Goal: Transaction & Acquisition: Purchase product/service

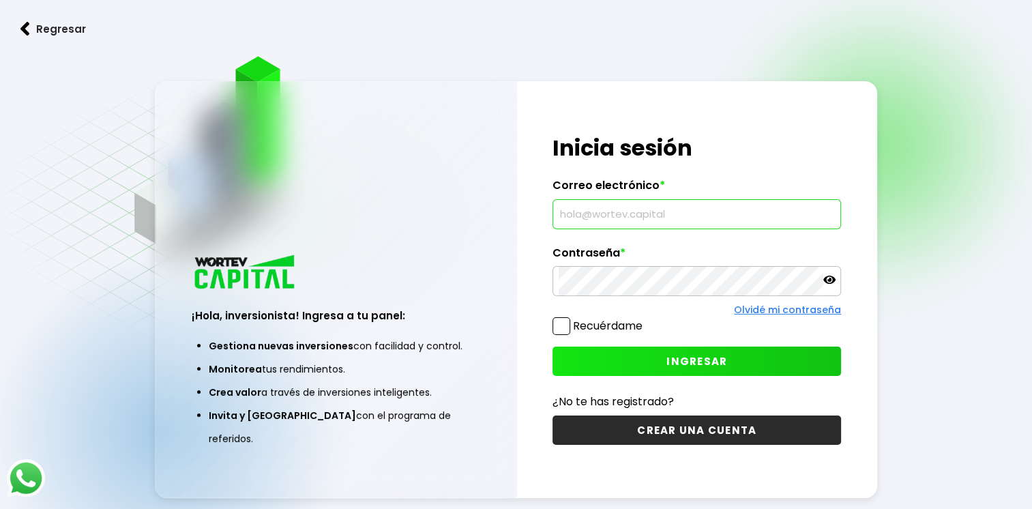
click at [623, 201] on input "text" at bounding box center [697, 214] width 276 height 29
type input "[EMAIL_ADDRESS][DOMAIN_NAME]"
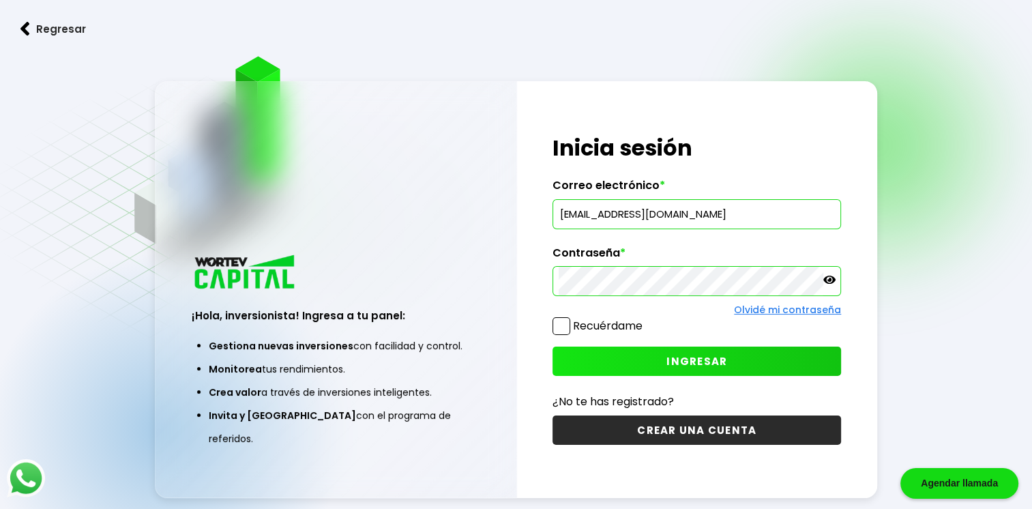
click at [699, 360] on span "INGRESAR" at bounding box center [696, 361] width 61 height 14
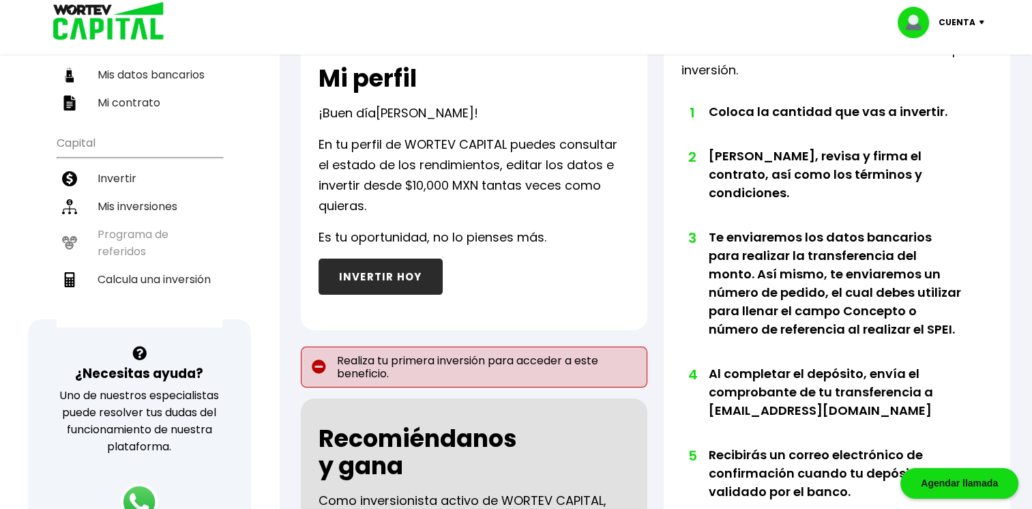
scroll to position [240, 0]
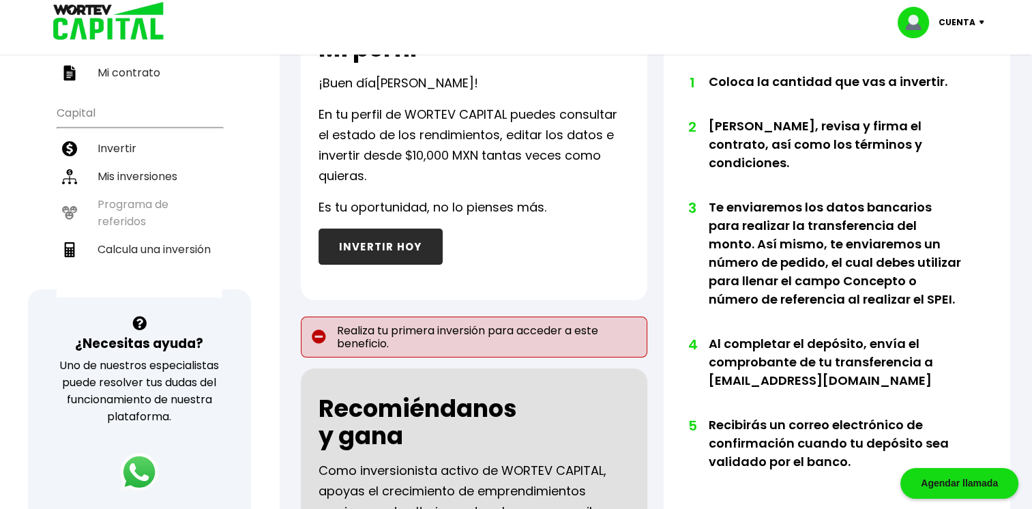
click at [402, 250] on button "INVERTIR HOY" at bounding box center [381, 247] width 124 height 36
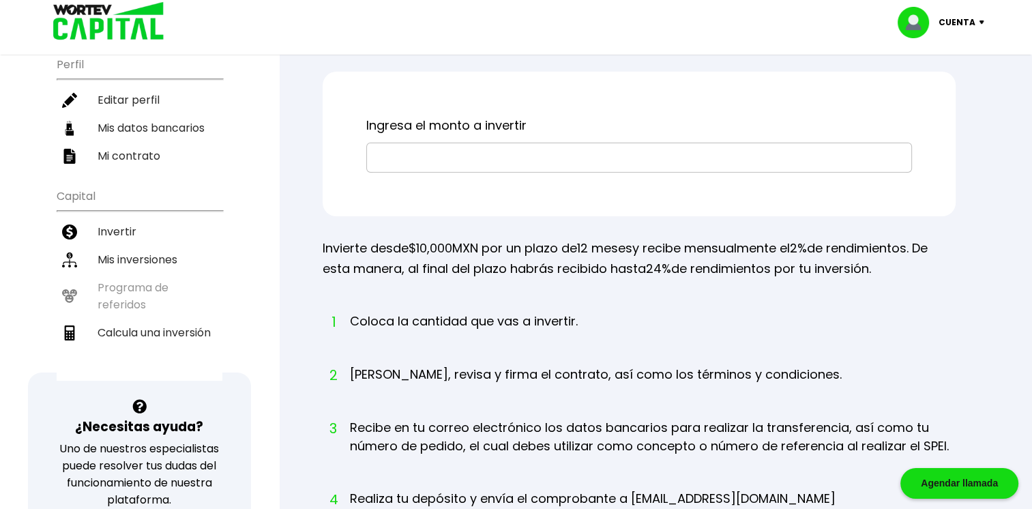
scroll to position [158, 0]
